Goal: Book appointment/travel/reservation

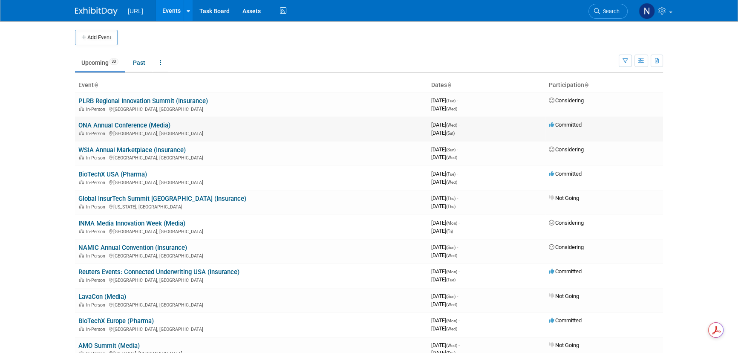
click at [133, 121] on link "ONA Annual Conference (Media)" at bounding box center [124, 125] width 92 height 8
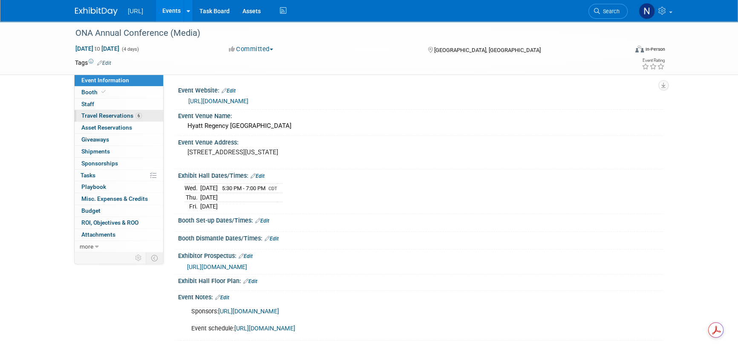
click at [102, 117] on span "Travel Reservations 6" at bounding box center [111, 115] width 61 height 7
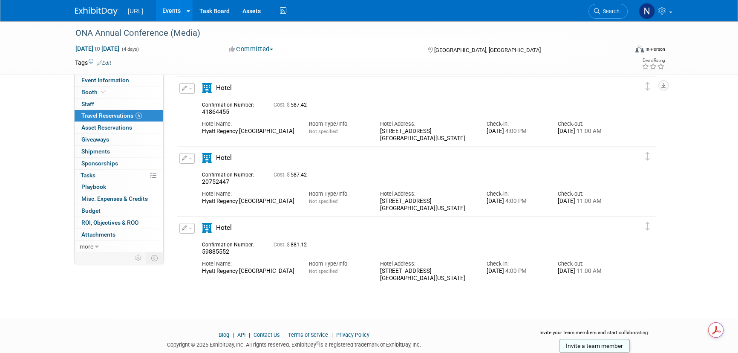
scroll to position [230, 0]
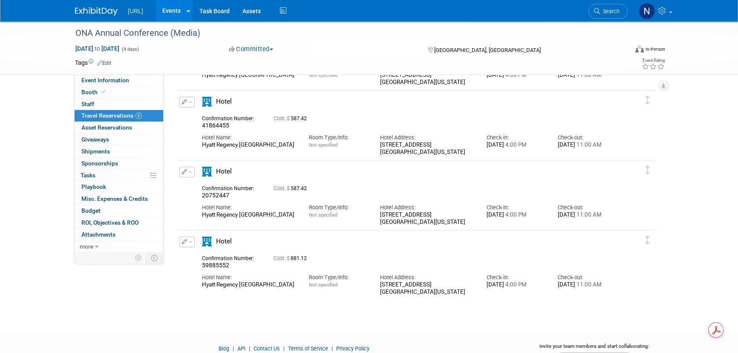
click at [188, 174] on button "button" at bounding box center [186, 172] width 15 height 11
click at [220, 186] on button "Edit Reservation" at bounding box center [216, 187] width 72 height 12
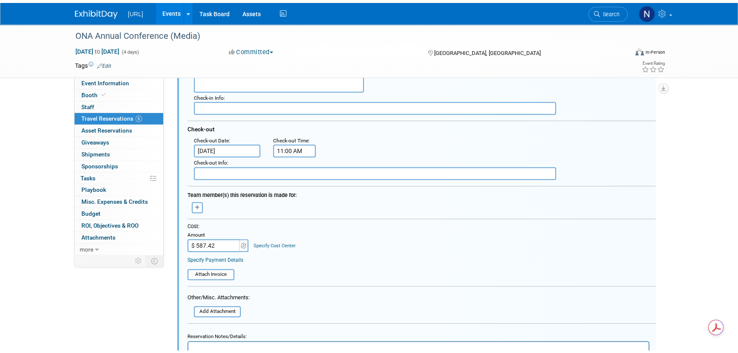
scroll to position [526, 0]
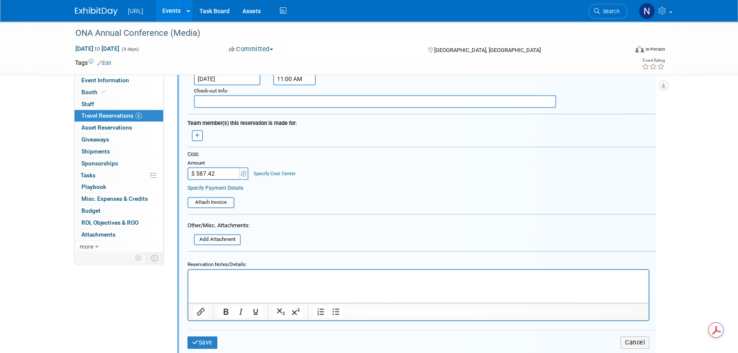
click at [220, 169] on input "$ 587.42" at bounding box center [214, 173] width 53 height 13
type input "$ 881.12"
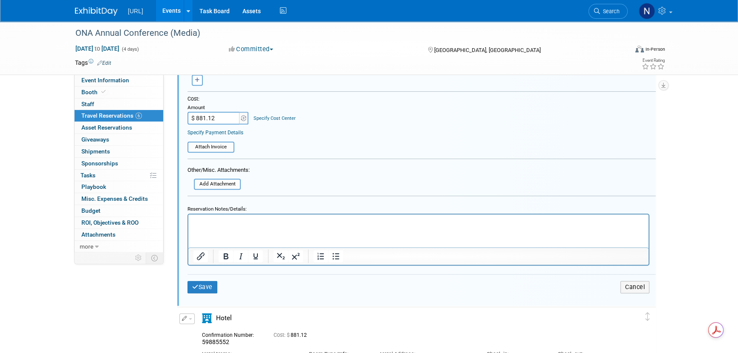
scroll to position [619, 0]
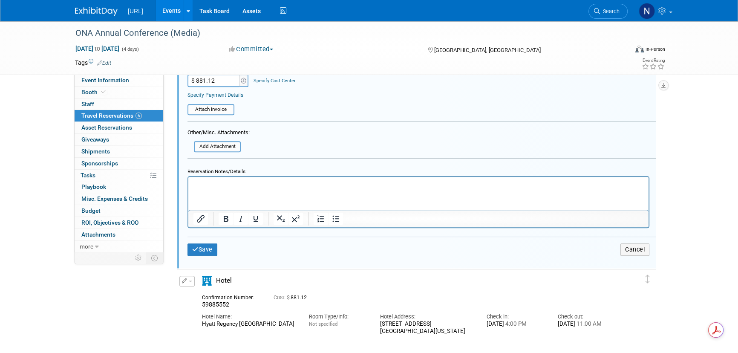
click at [237, 188] on html at bounding box center [418, 182] width 460 height 12
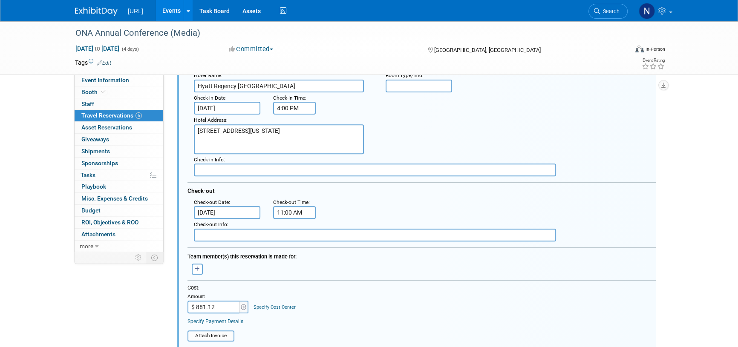
scroll to position [387, 0]
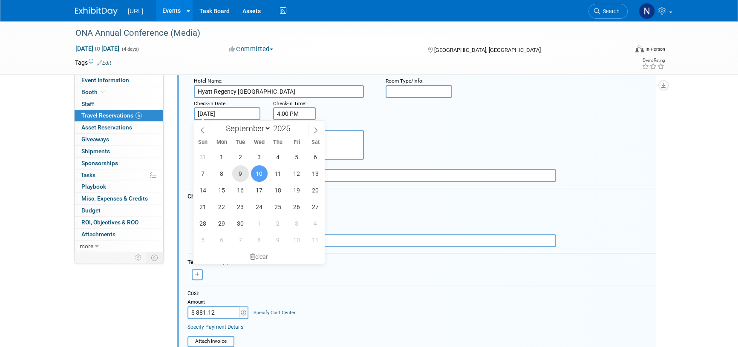
click at [240, 175] on span "9" at bounding box center [240, 173] width 17 height 17
type input "[DATE]"
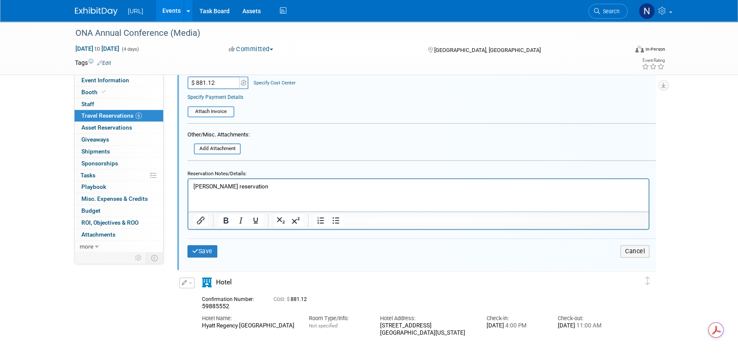
scroll to position [619, 0]
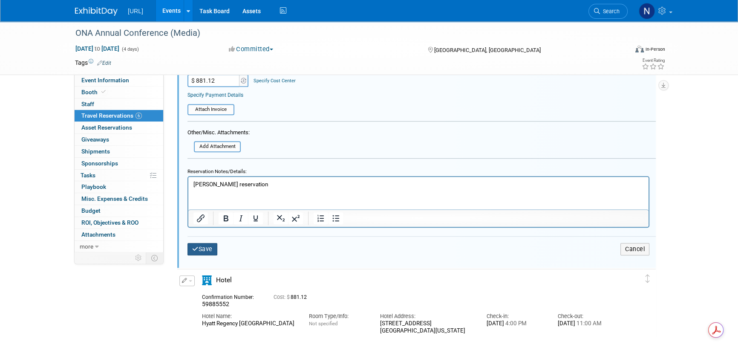
click at [207, 247] on button "Save" at bounding box center [203, 249] width 30 height 12
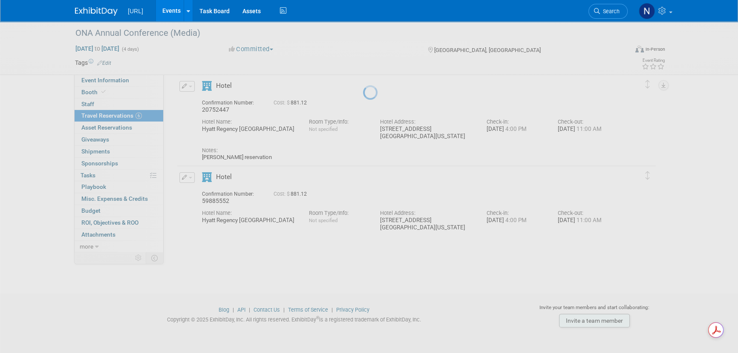
scroll to position [290, 0]
